Goal: Task Accomplishment & Management: Use online tool/utility

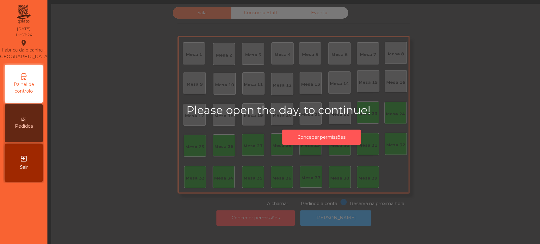
click at [313, 135] on button "Conceder permissões" at bounding box center [321, 138] width 78 height 16
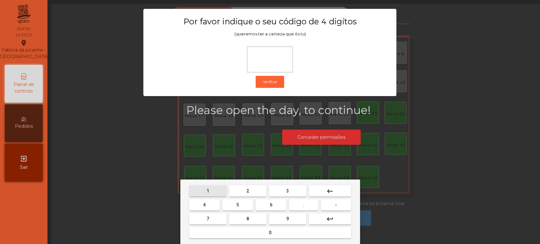
click at [216, 189] on button "1" at bounding box center [207, 190] width 37 height 11
click at [281, 192] on button "3" at bounding box center [287, 190] width 37 height 11
click at [243, 205] on button "5" at bounding box center [238, 204] width 31 height 11
click at [263, 233] on button "0" at bounding box center [270, 232] width 162 height 11
type input "****"
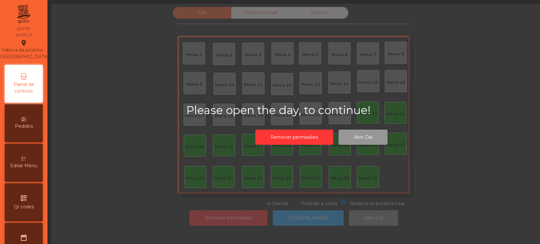
click at [364, 137] on button "Abrir Dia" at bounding box center [363, 138] width 49 height 16
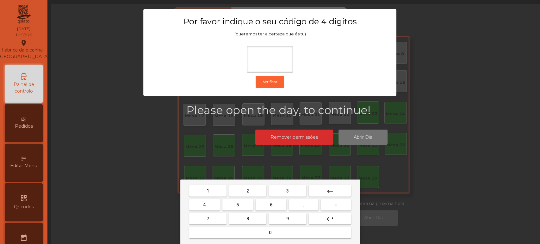
click at [201, 183] on div "1 2 3 keyboard_backspace 4 5 6 . - 7 8 9 keyboard_return 0" at bounding box center [270, 212] width 180 height 65
click at [217, 191] on button "1" at bounding box center [207, 190] width 37 height 11
click at [284, 191] on button "3" at bounding box center [287, 190] width 37 height 11
click at [245, 207] on button "5" at bounding box center [238, 204] width 31 height 11
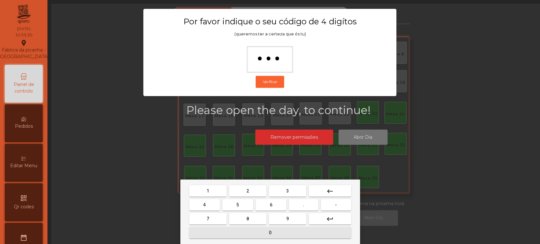
click at [257, 229] on button "0" at bounding box center [270, 232] width 162 height 11
type input "****"
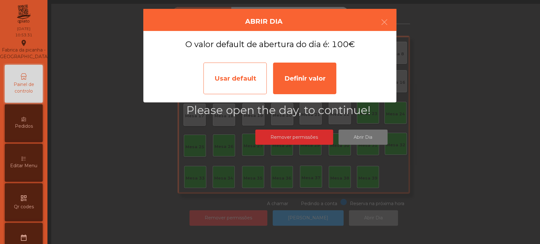
click at [242, 81] on div "Usar default" at bounding box center [235, 79] width 63 height 32
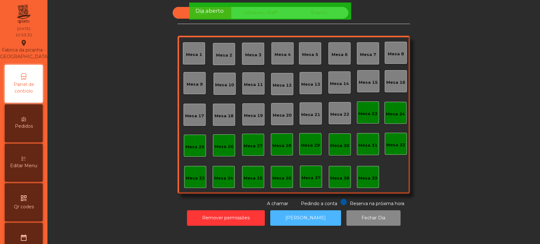
click at [311, 224] on button "[PERSON_NAME]" at bounding box center [305, 218] width 71 height 16
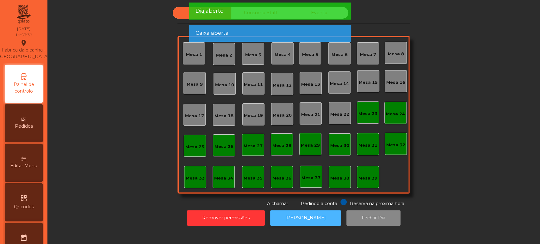
click at [311, 218] on button "[PERSON_NAME]" at bounding box center [305, 218] width 71 height 16
